Goal: Navigation & Orientation: Find specific page/section

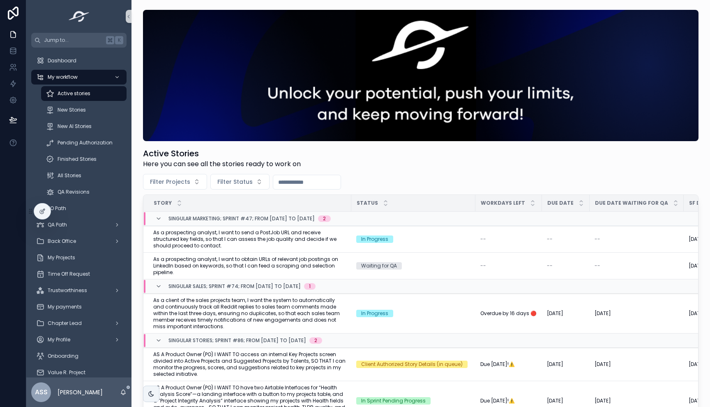
scroll to position [119, 0]
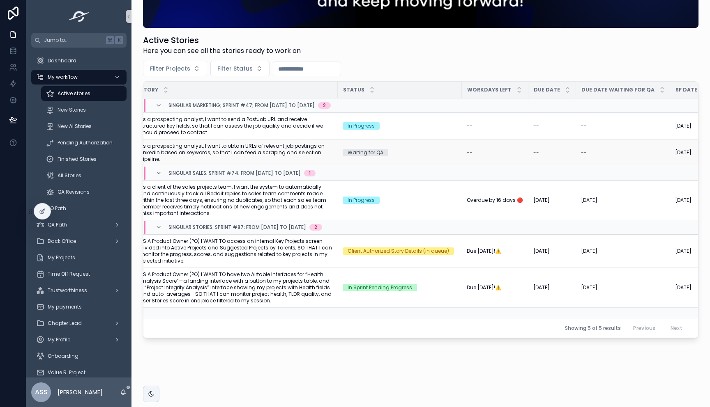
scroll to position [0, 7]
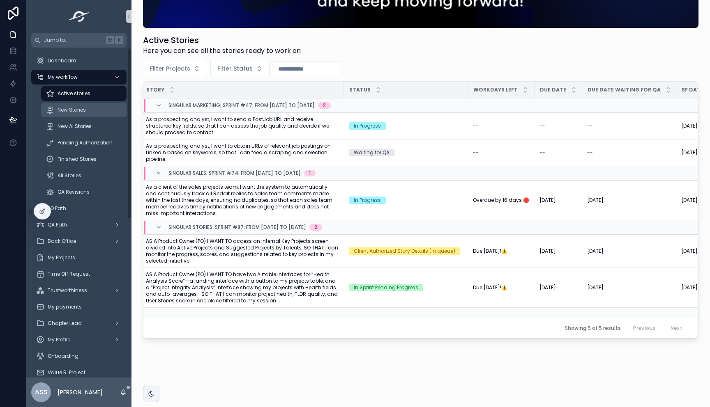
click at [87, 108] on div "New Stories" at bounding box center [84, 109] width 76 height 13
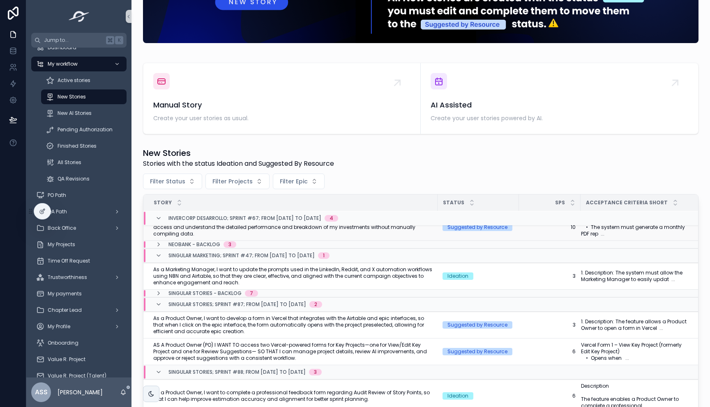
scroll to position [99, 0]
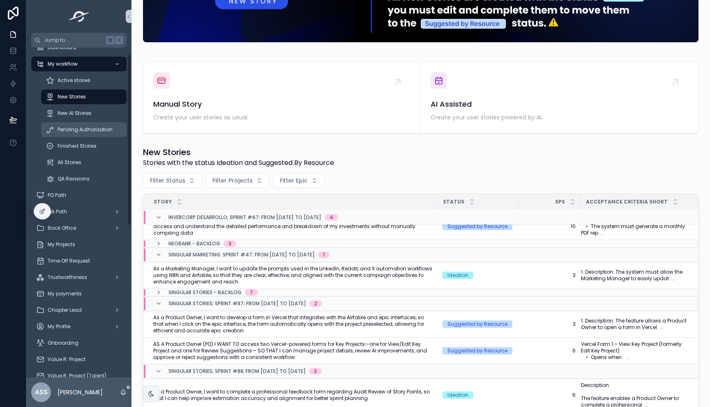
click at [82, 125] on div "Pending Authorization" at bounding box center [84, 129] width 76 height 13
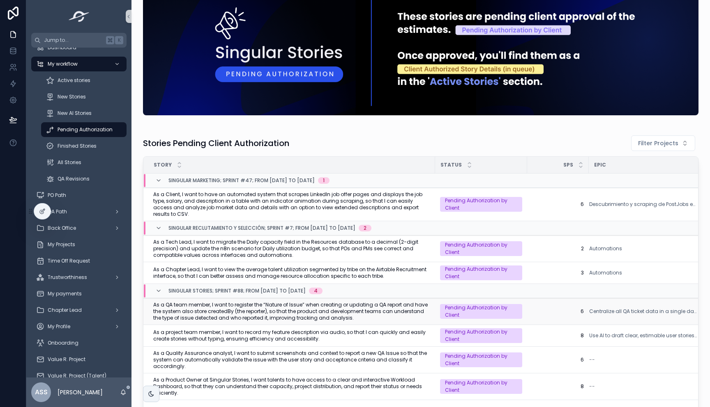
scroll to position [58, 0]
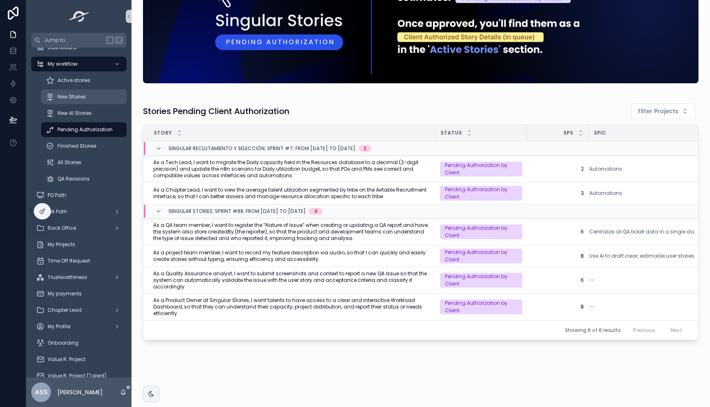
click at [91, 100] on div "New Stories" at bounding box center [84, 96] width 76 height 13
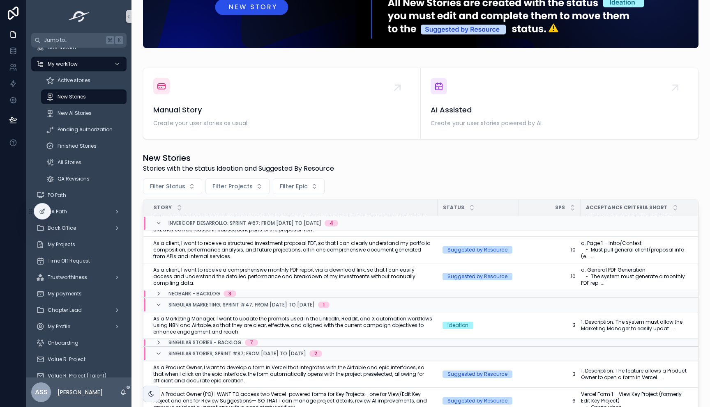
scroll to position [78, 0]
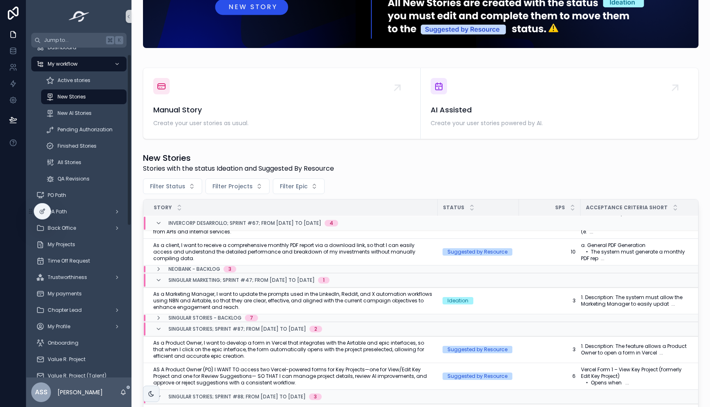
click at [87, 95] on div "New Stories" at bounding box center [84, 96] width 76 height 13
click at [78, 79] on span "Active stories" at bounding box center [73, 80] width 33 height 7
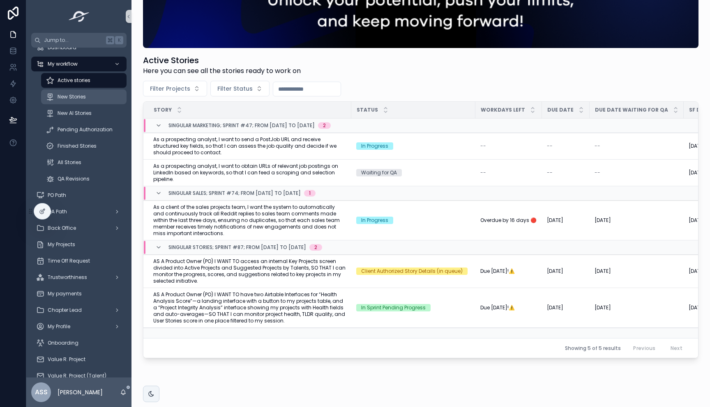
click at [74, 94] on span "New Stories" at bounding box center [71, 97] width 28 height 7
